Goal: Check status: Check status

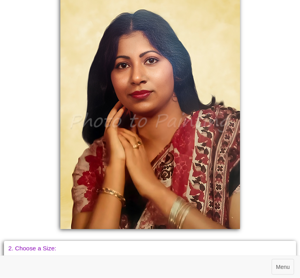
scroll to position [282, 0]
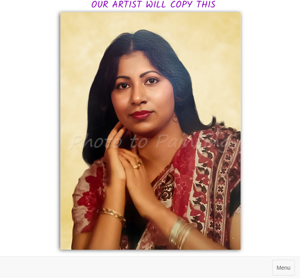
scroll to position [291, 0]
